Goal: Task Accomplishment & Management: Complete application form

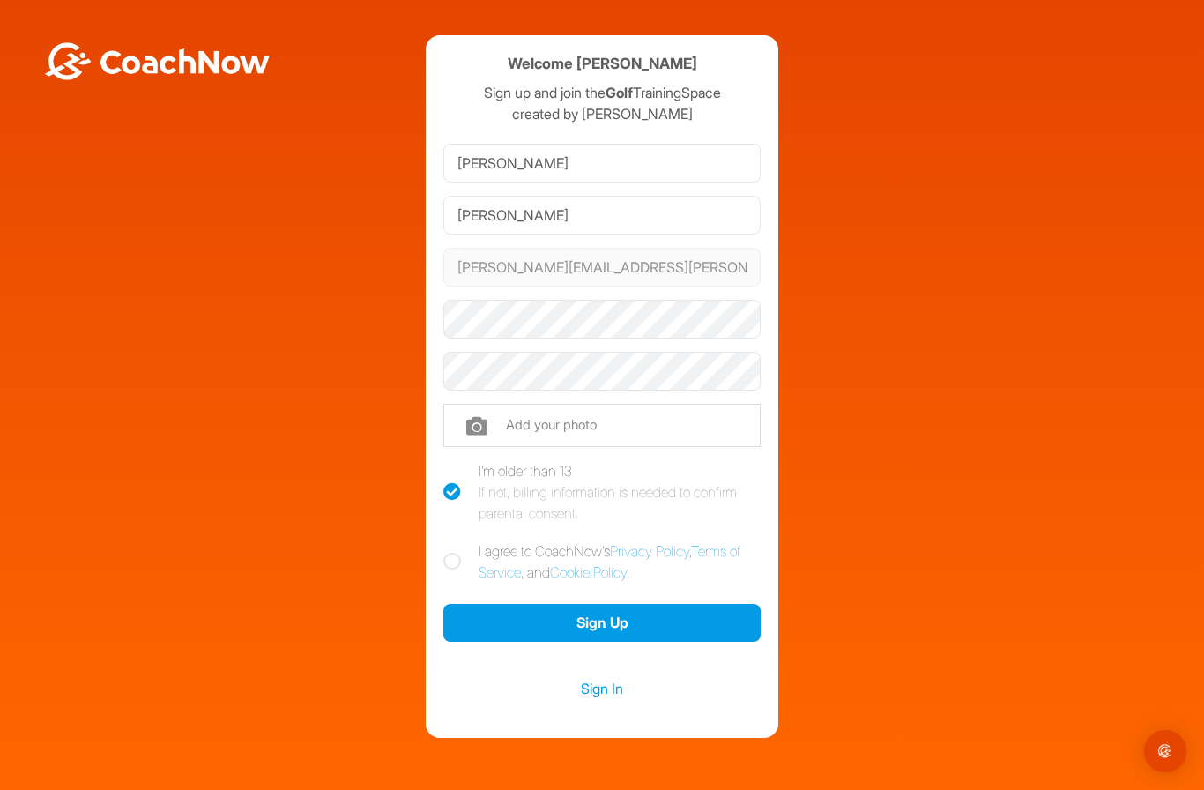
click at [482, 423] on input "file" at bounding box center [601, 425] width 317 height 42
type input "C:\fakepath\IMG_4201.jpeg"
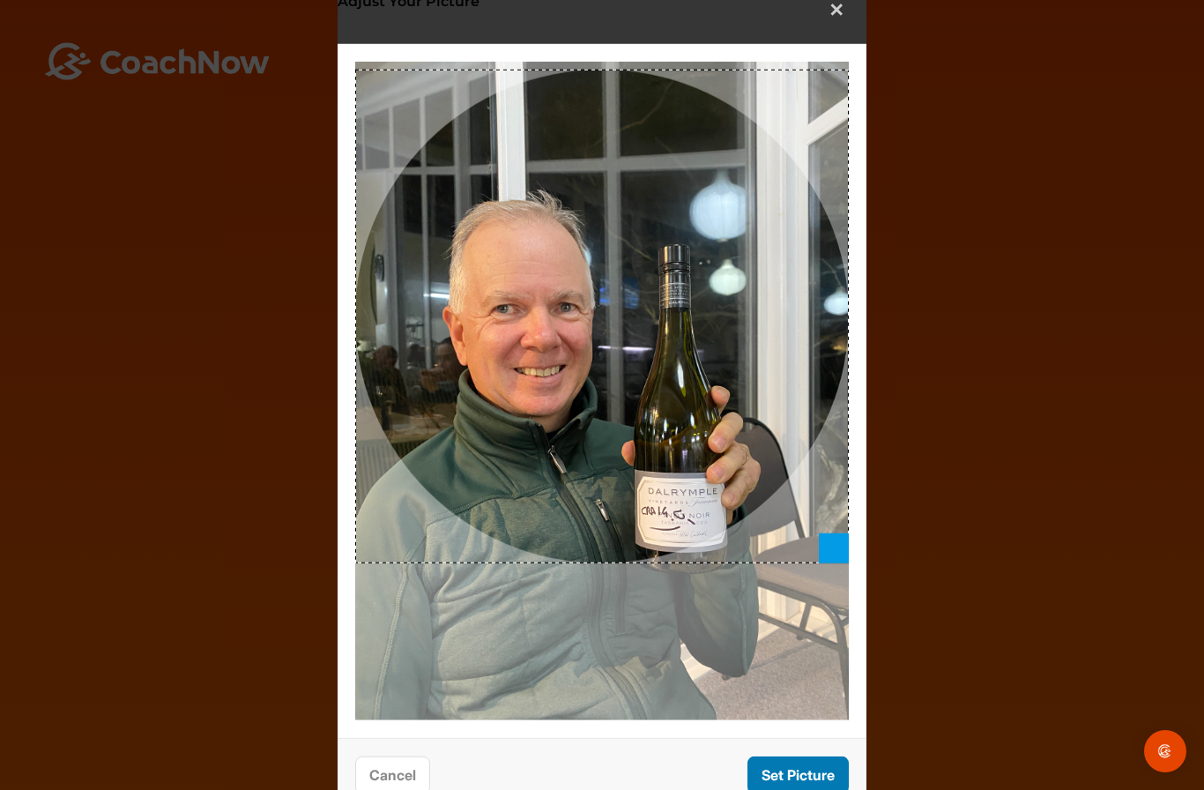
click at [784, 766] on button "Set Picture" at bounding box center [797, 774] width 101 height 38
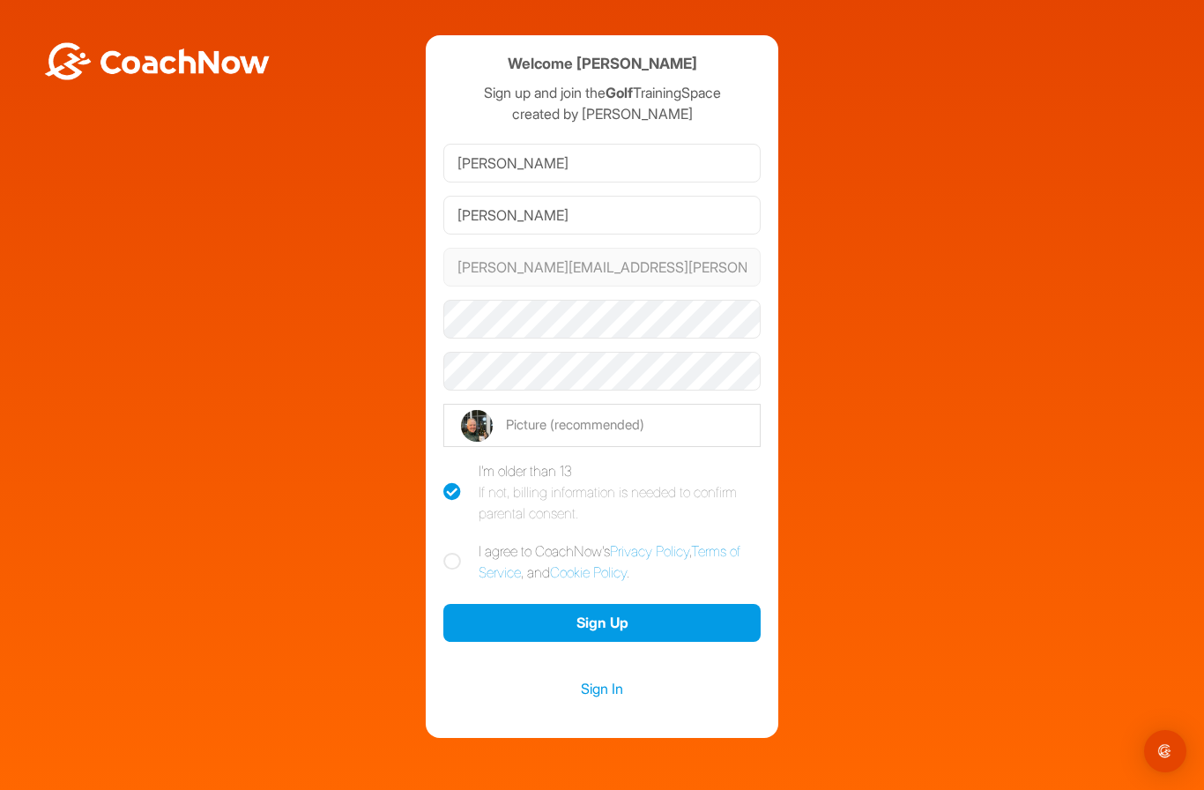
click at [444, 558] on icon at bounding box center [452, 562] width 18 height 18
click at [444, 552] on input "I agree to CoachNow's Privacy Policy , Terms of Service , and Cookie Policy ." at bounding box center [448, 545] width 11 height 11
checkbox input "true"
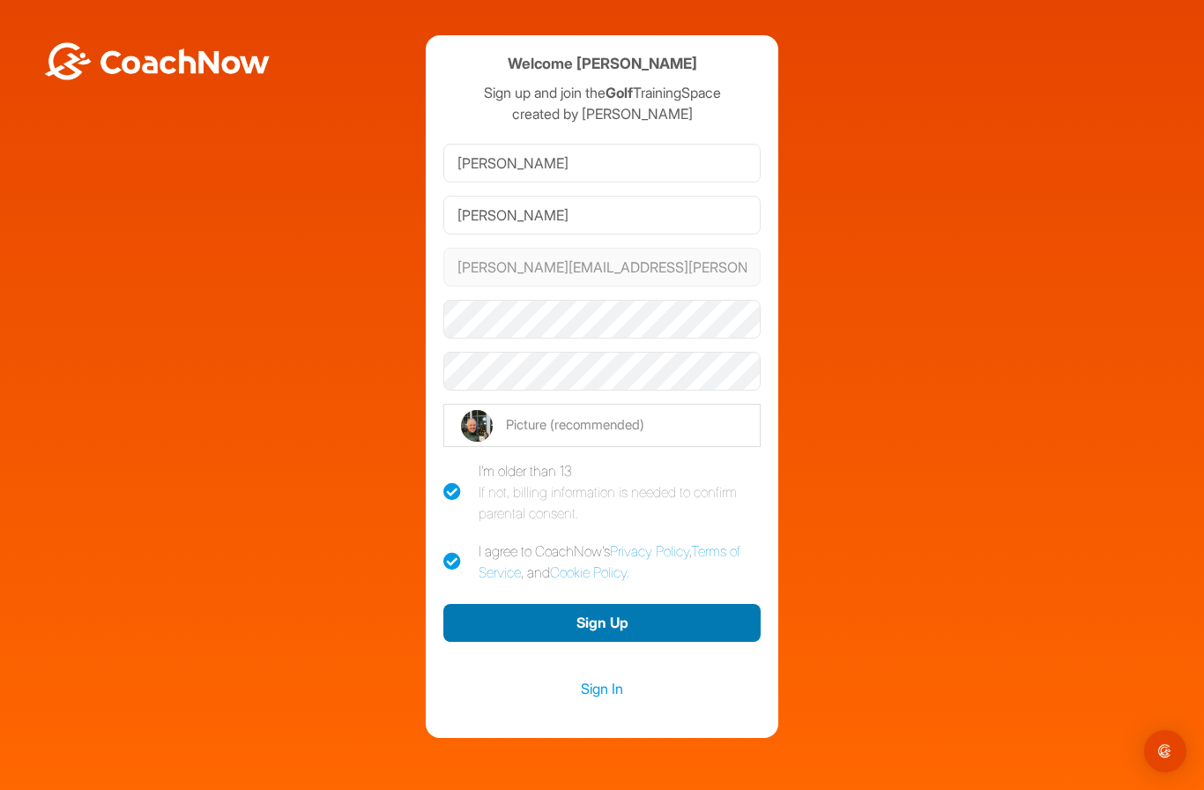
click at [483, 624] on button "Sign Up" at bounding box center [601, 623] width 317 height 38
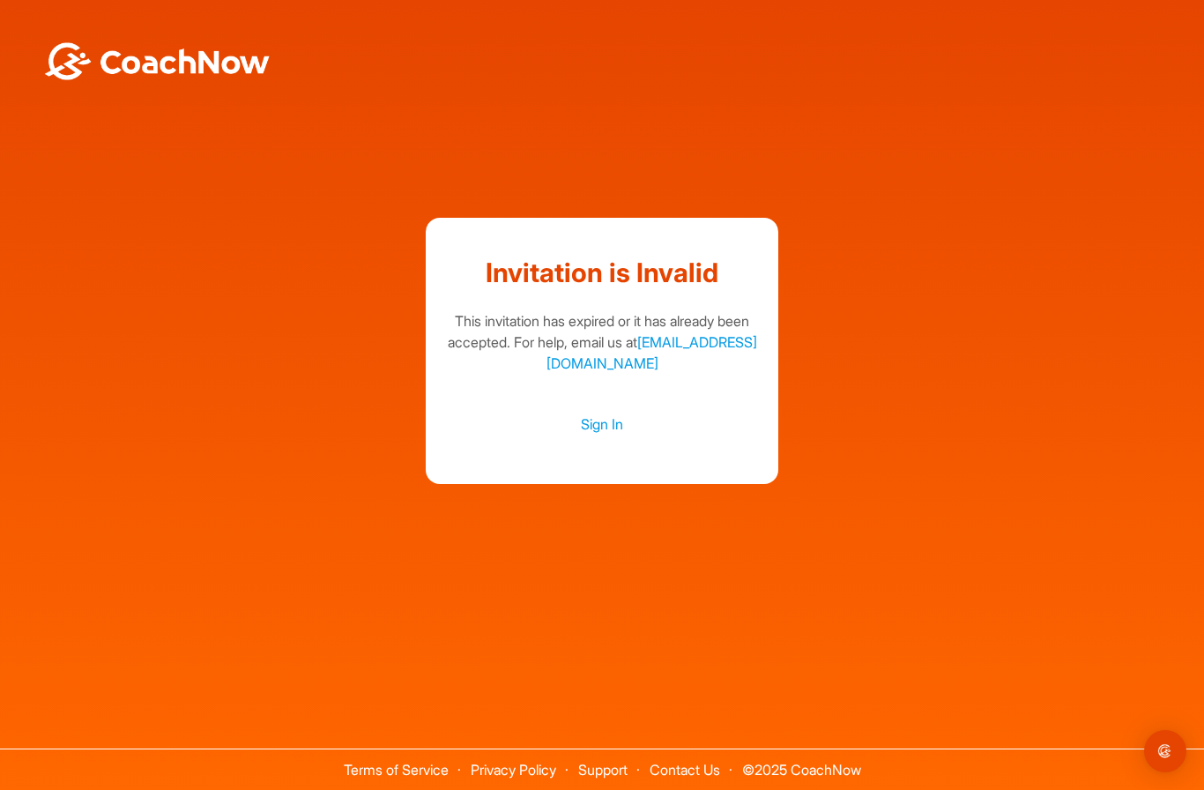
click at [304, 374] on div "Invitation is Invalid This invitation has expired or it has already been accept…" at bounding box center [602, 351] width 1186 height 267
